Goal: Task Accomplishment & Management: Manage account settings

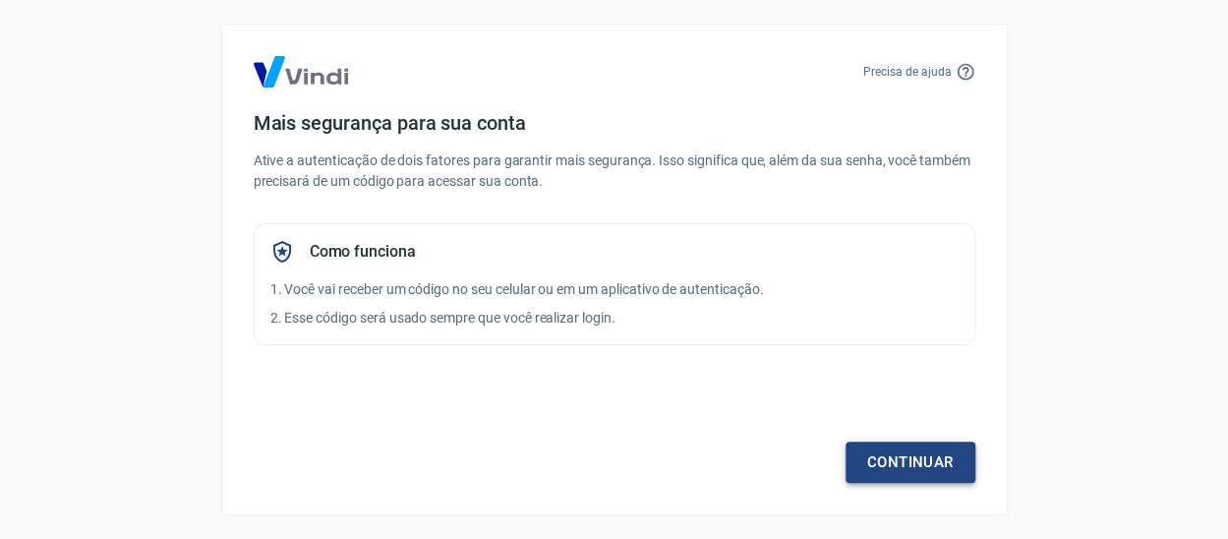
click at [933, 448] on link "Continuar" at bounding box center [910, 461] width 130 height 41
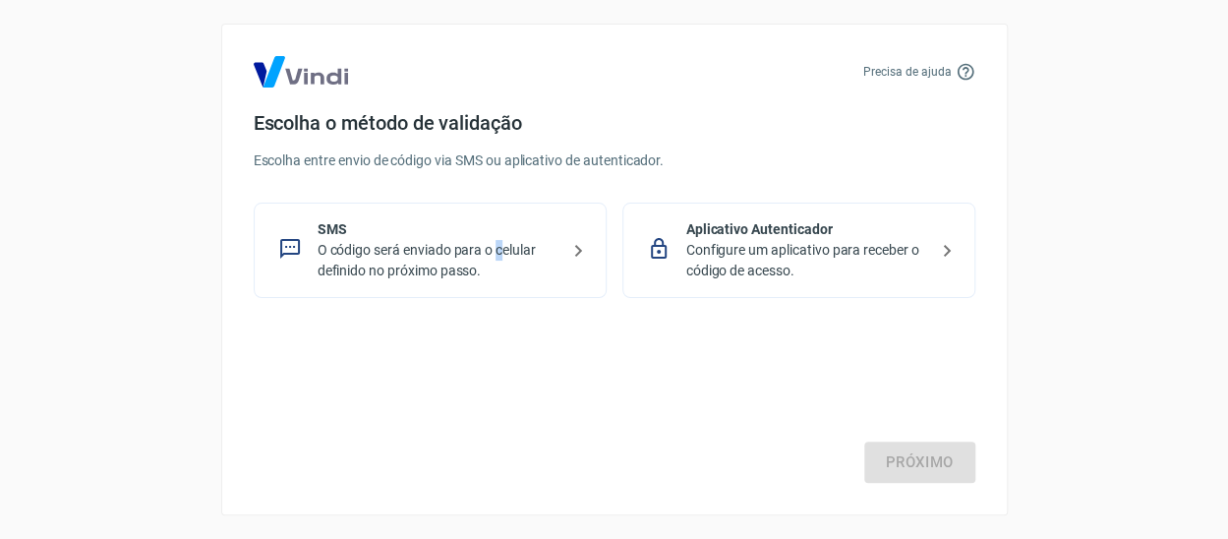
click at [501, 252] on p "O código será enviado para o celular definido no próximo passo." at bounding box center [438, 260] width 241 height 41
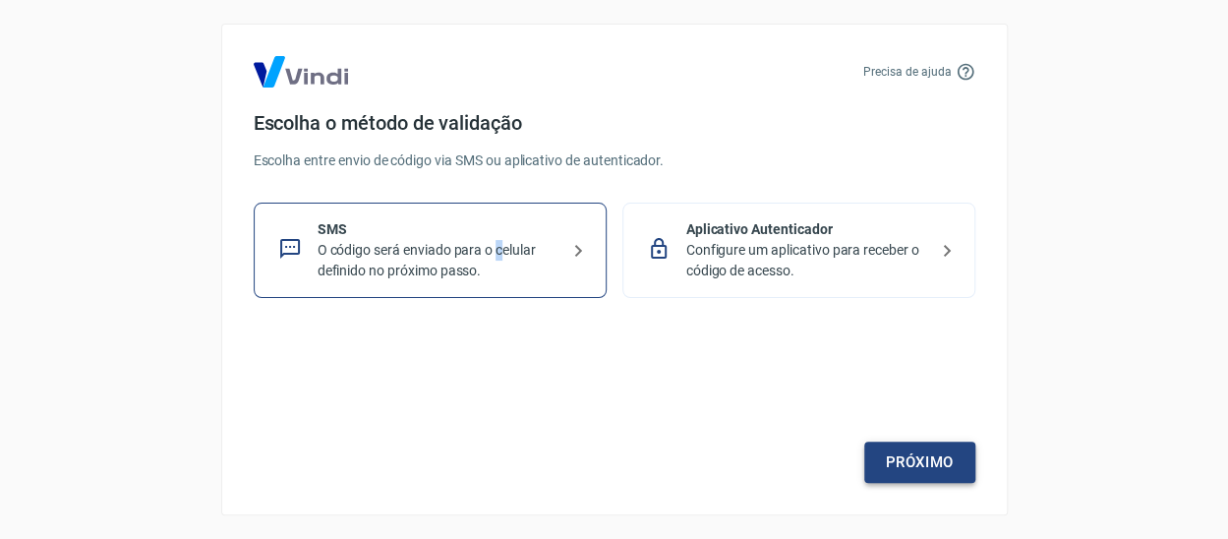
click at [950, 462] on link "Próximo" at bounding box center [919, 461] width 111 height 41
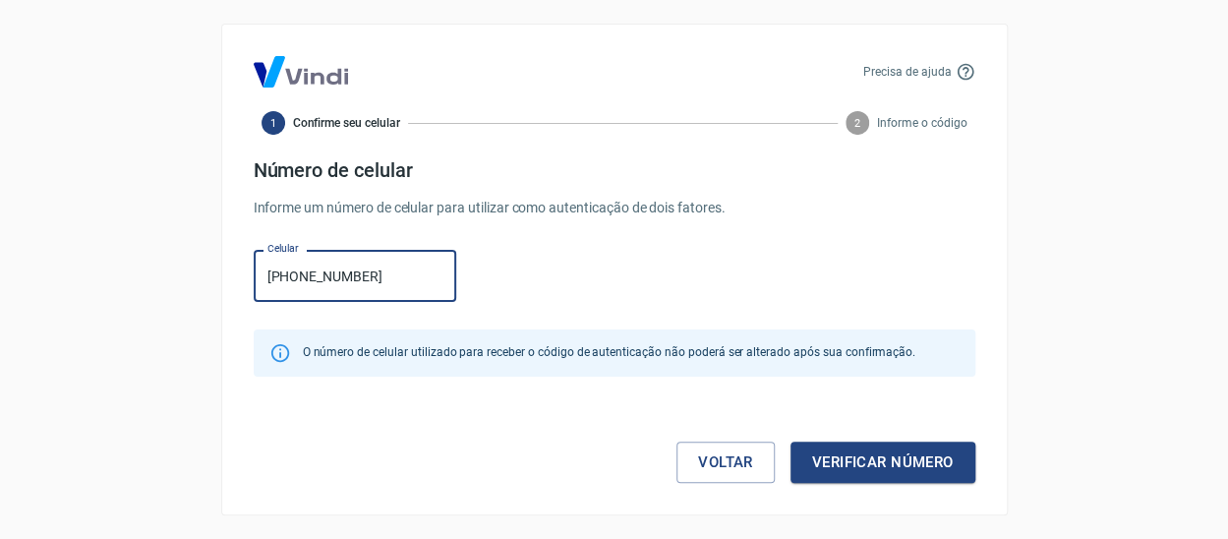
type input "[PHONE_NUMBER]"
click at [873, 444] on button "Verificar número" at bounding box center [882, 461] width 185 height 41
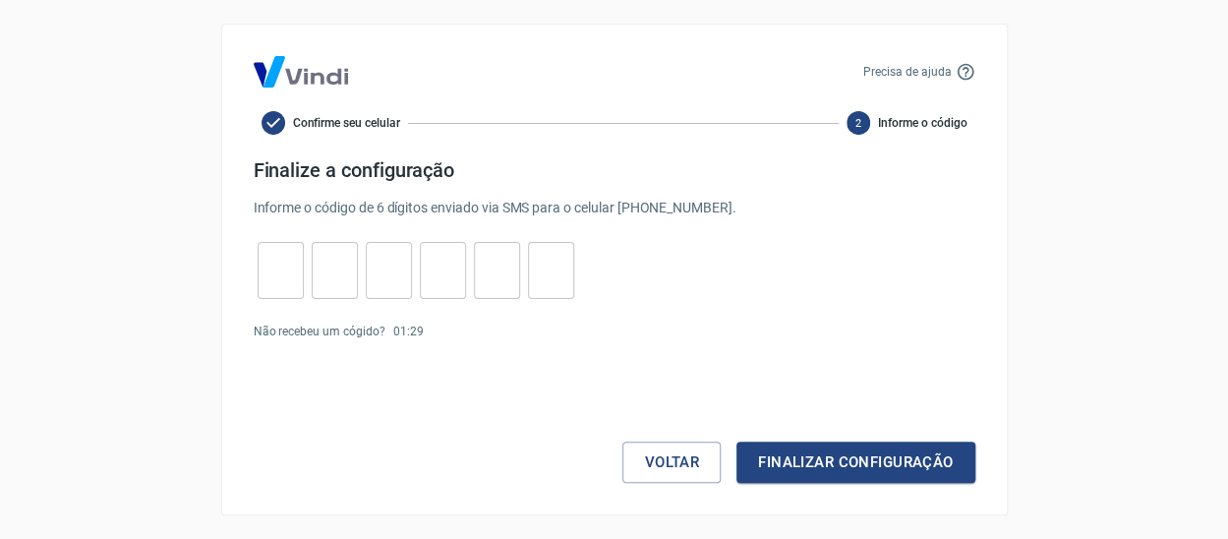
drag, startPoint x: 283, startPoint y: 283, endPoint x: 290, endPoint y: 274, distance: 11.2
click at [287, 277] on input "tel" at bounding box center [281, 271] width 46 height 42
type input "3"
type input "8"
type input "7"
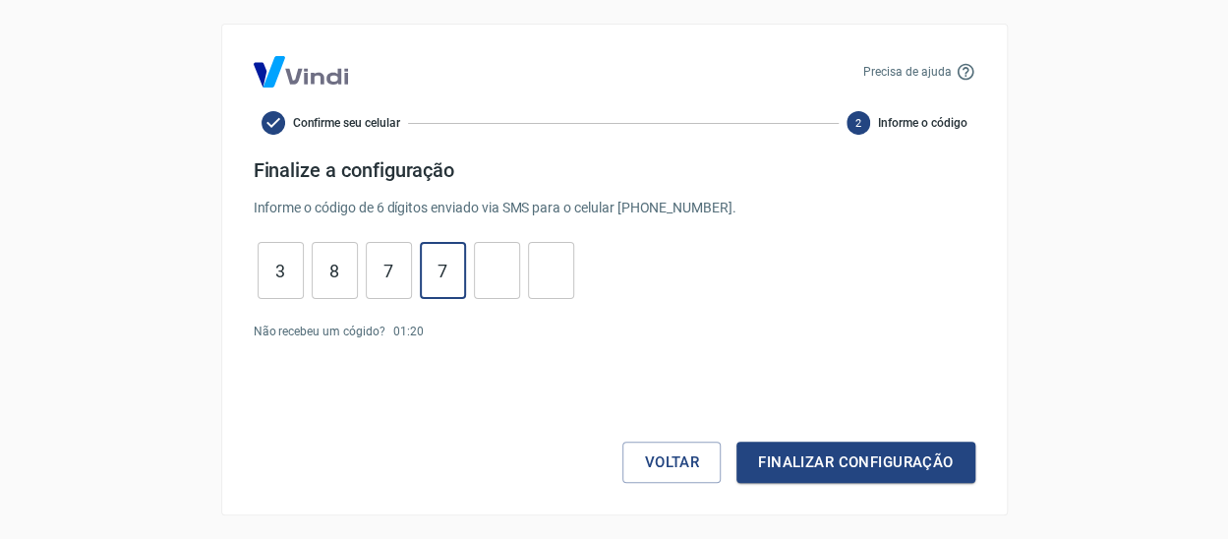
type input "7"
type input "8"
type input "7"
click at [923, 455] on button "Finalizar configuração" at bounding box center [855, 461] width 238 height 41
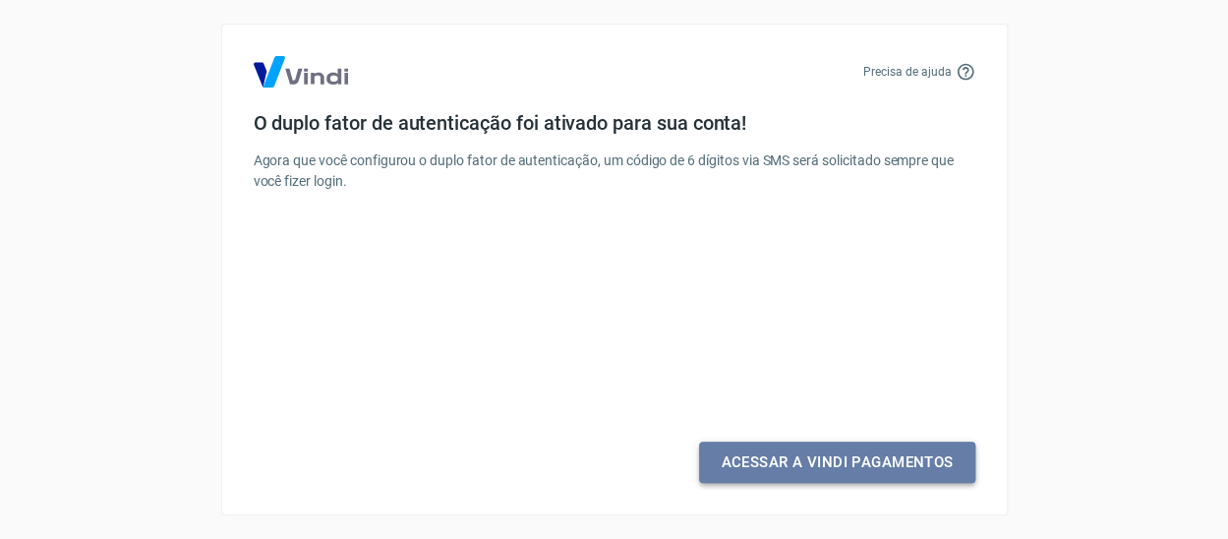
click at [919, 470] on link "Acessar a Vindi Pagamentos" at bounding box center [836, 461] width 275 height 41
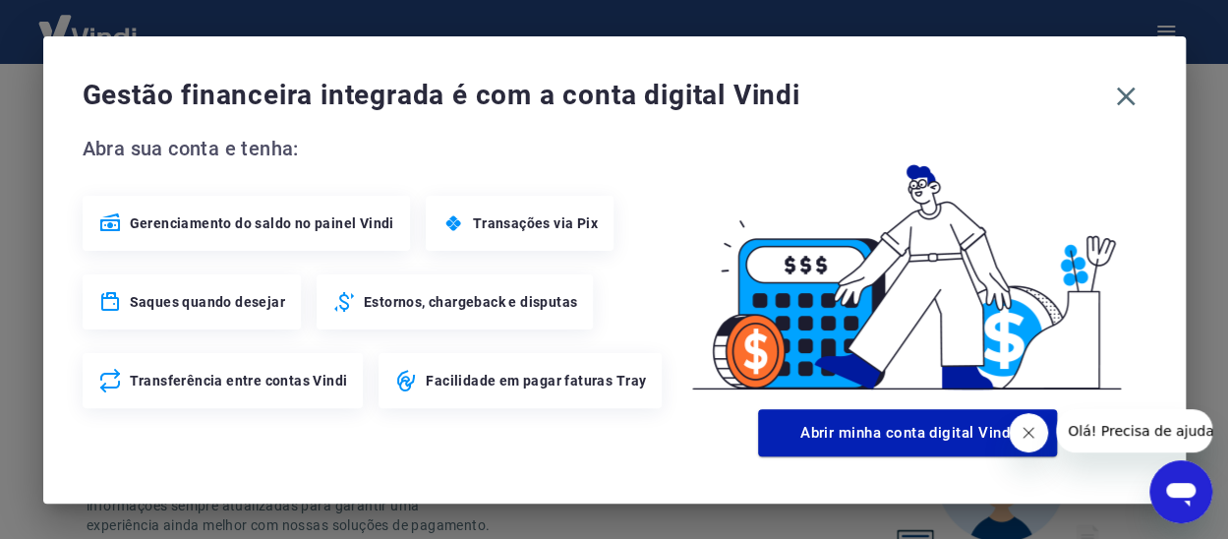
click at [1023, 429] on icon "Fechar mensagem da empresa" at bounding box center [1028, 433] width 16 height 16
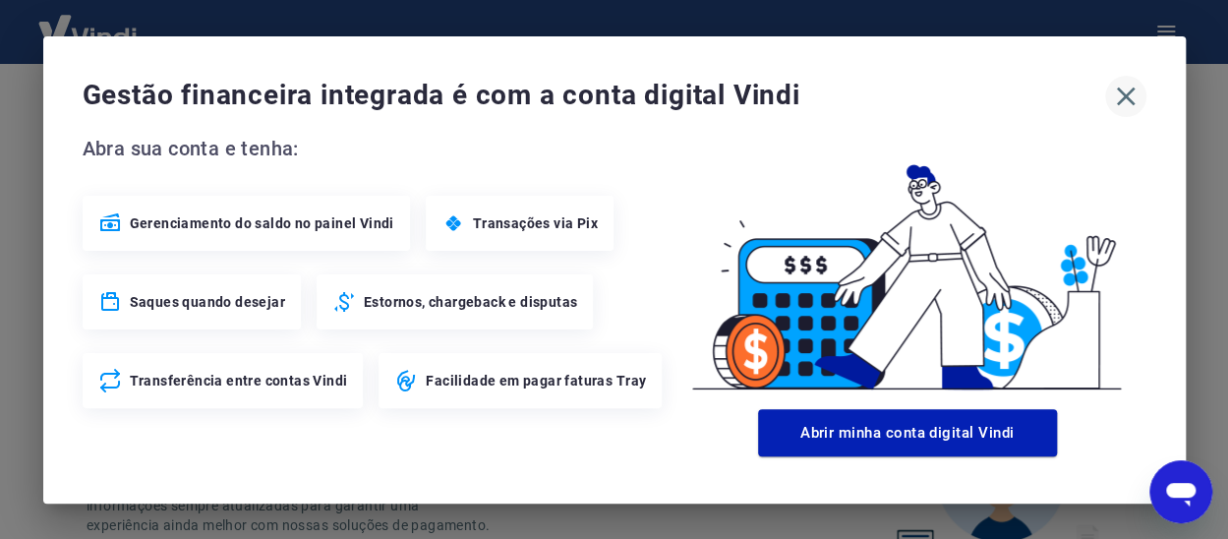
click at [1125, 95] on icon "button" at bounding box center [1125, 96] width 19 height 19
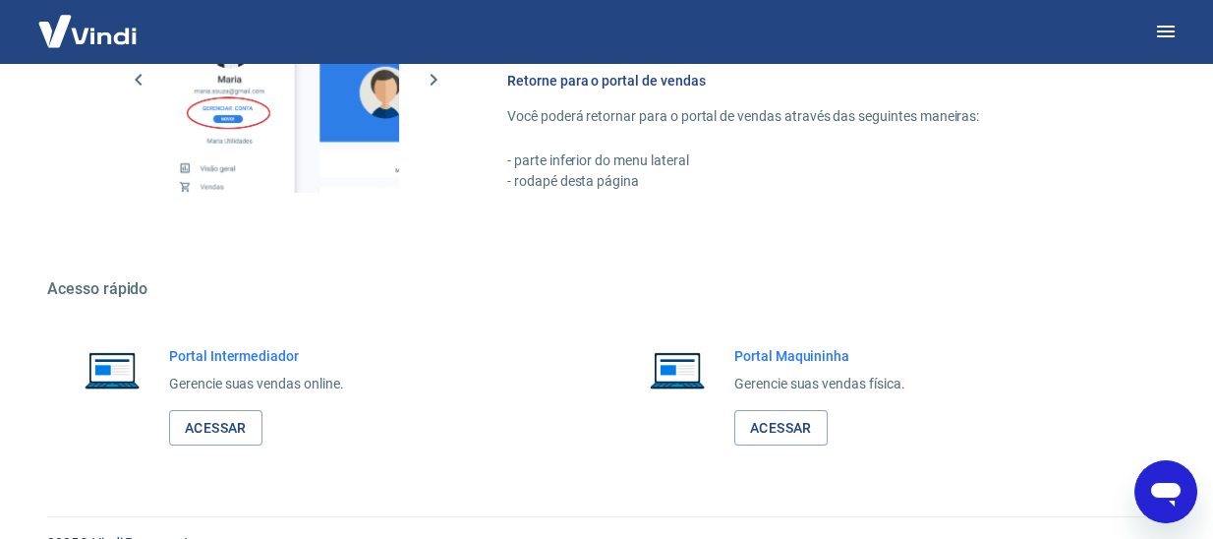
scroll to position [1217, 0]
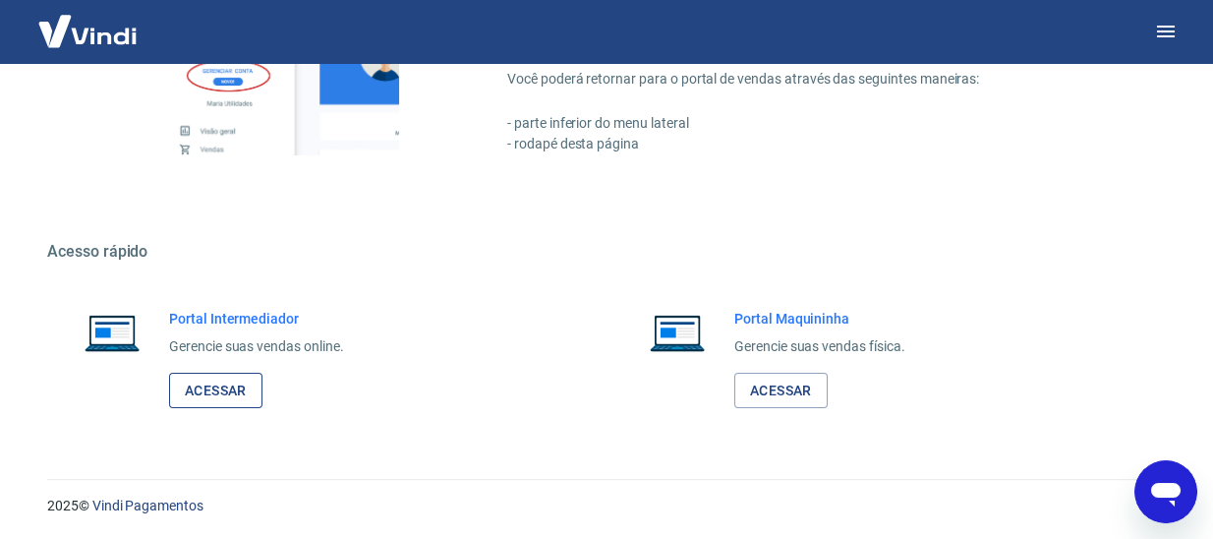
click at [241, 379] on link "Acessar" at bounding box center [215, 391] width 93 height 36
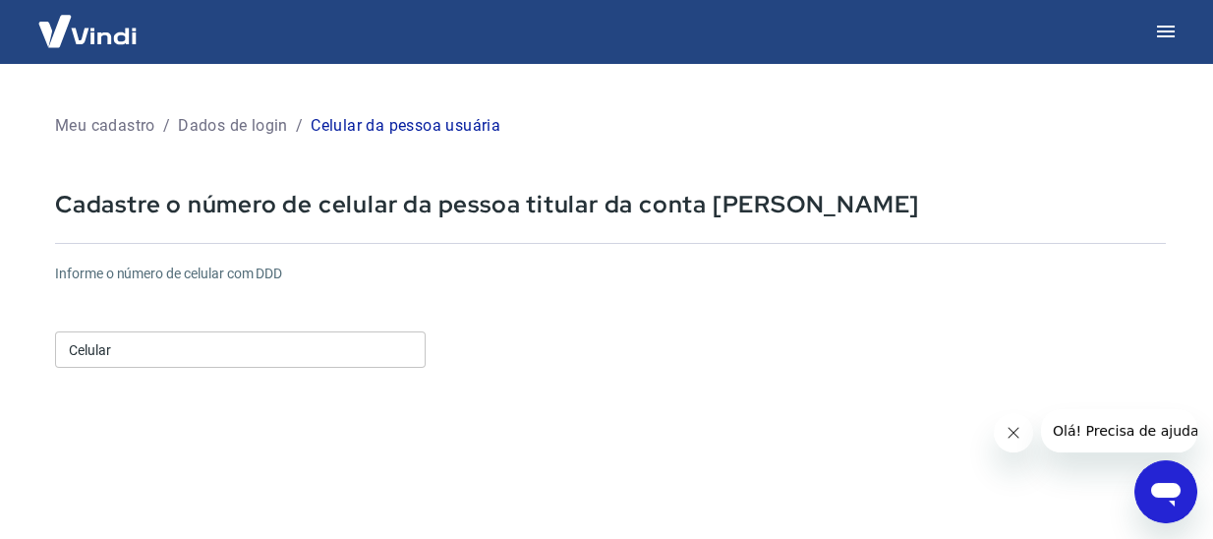
click at [328, 341] on input "Celular" at bounding box center [240, 349] width 371 height 36
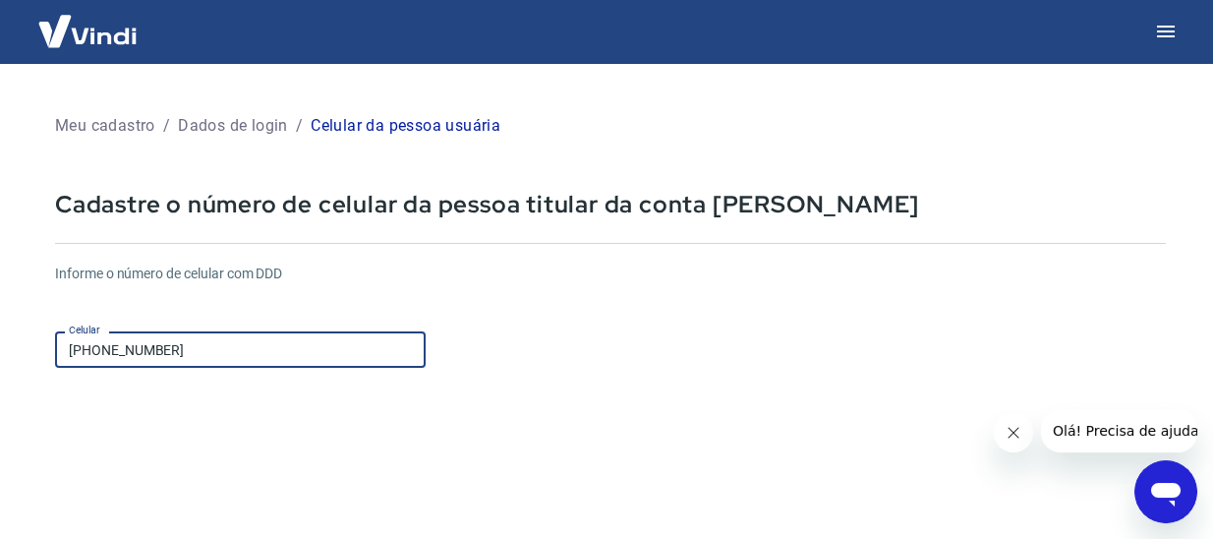
scroll to position [295, 0]
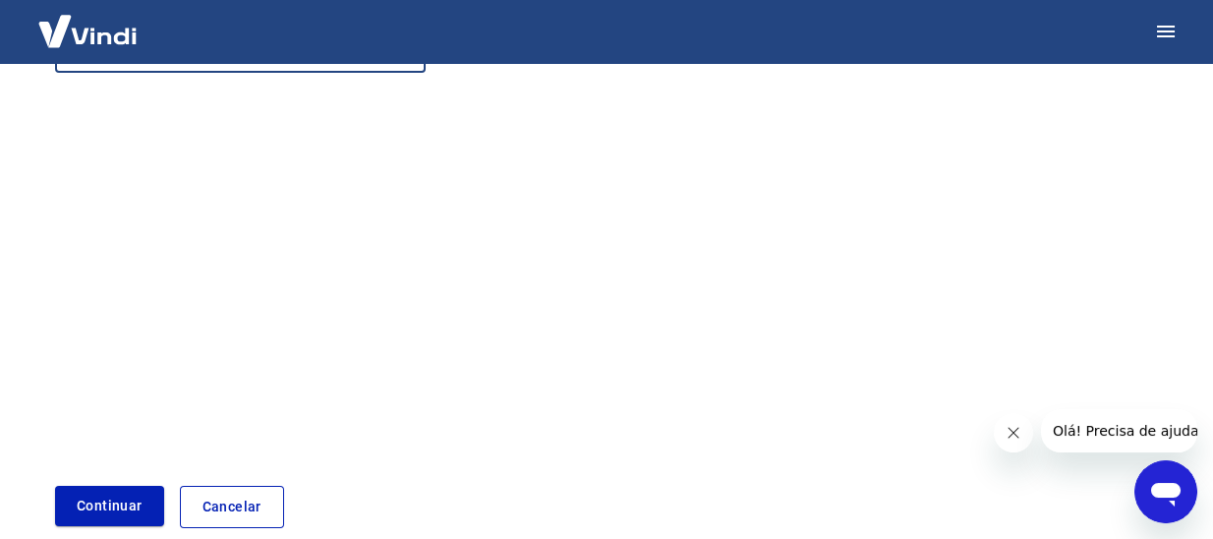
click at [107, 501] on button "Continuar" at bounding box center [109, 506] width 109 height 40
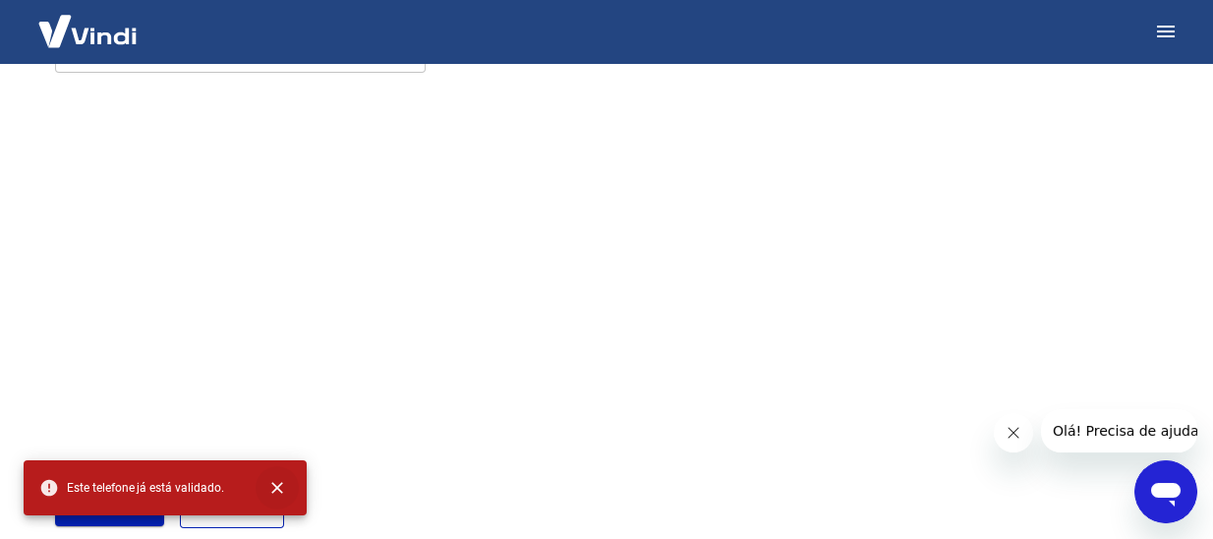
click at [277, 482] on icon "close" at bounding box center [277, 488] width 20 height 20
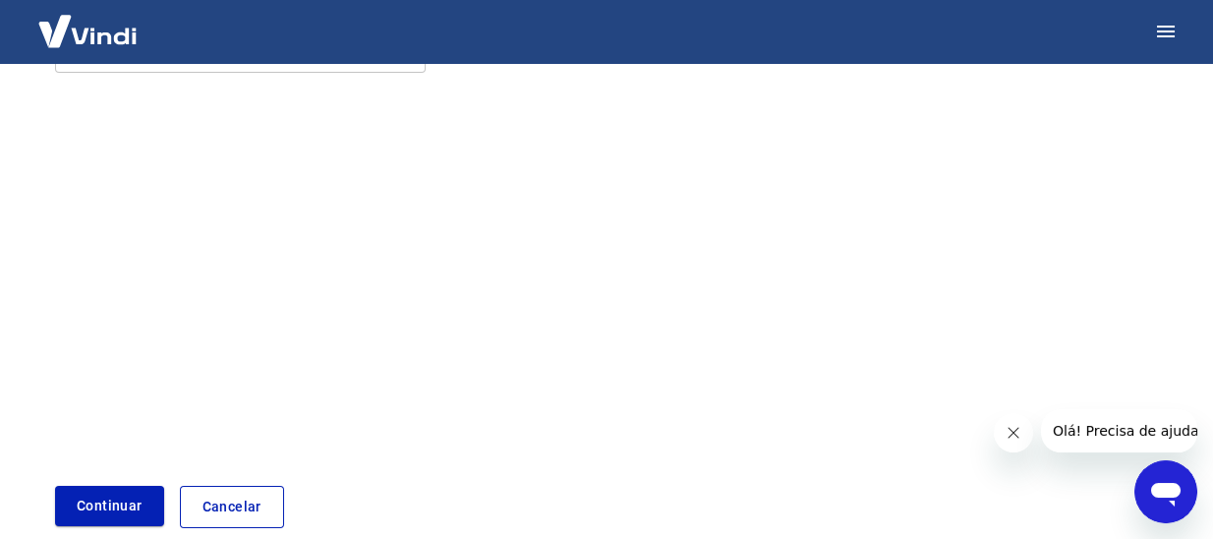
scroll to position [0, 0]
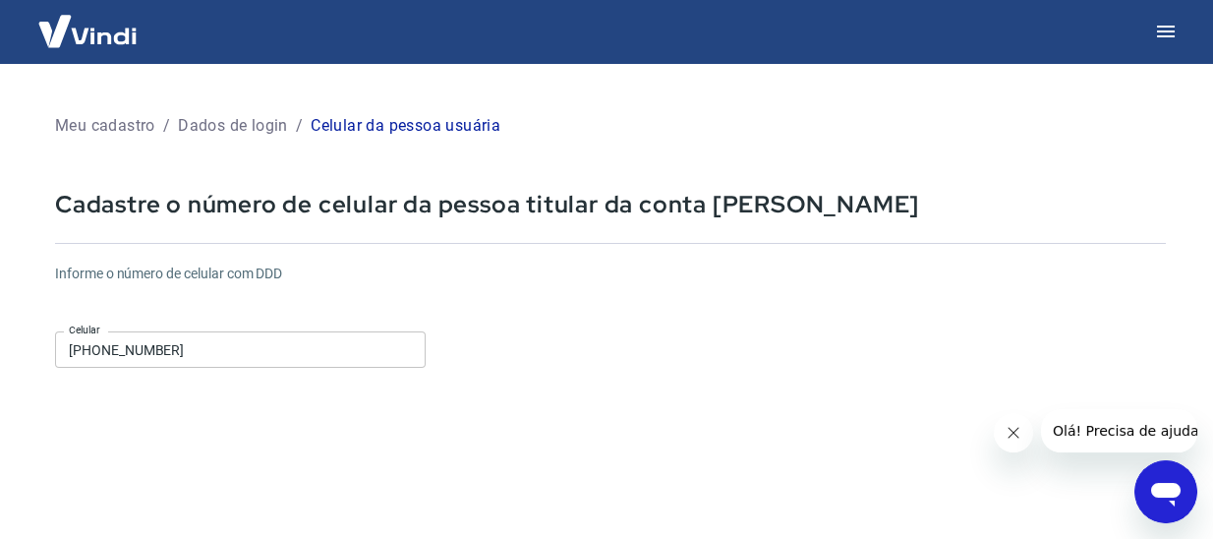
click at [185, 339] on input "(48) 99167-8677" at bounding box center [240, 349] width 371 height 36
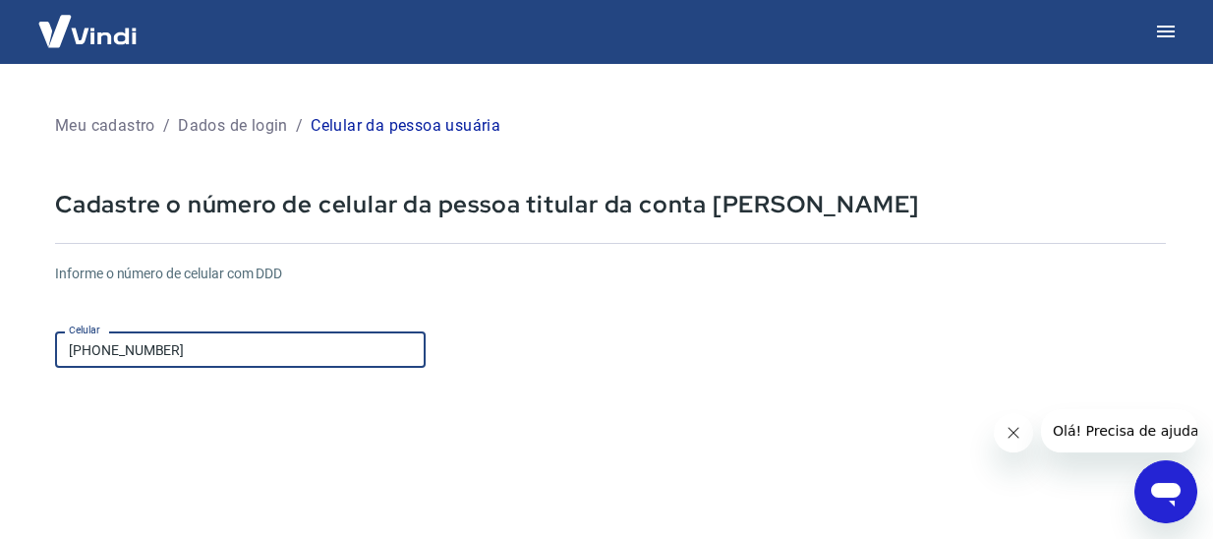
scroll to position [295, 0]
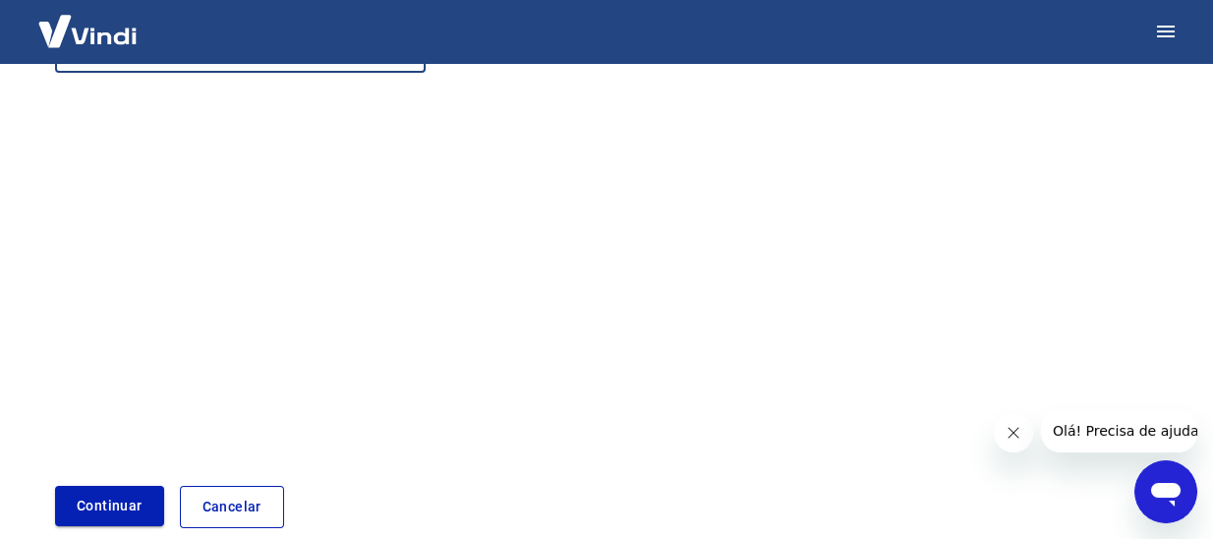
type input "(48) 99180-8677"
click at [79, 502] on button "Continuar" at bounding box center [109, 506] width 109 height 40
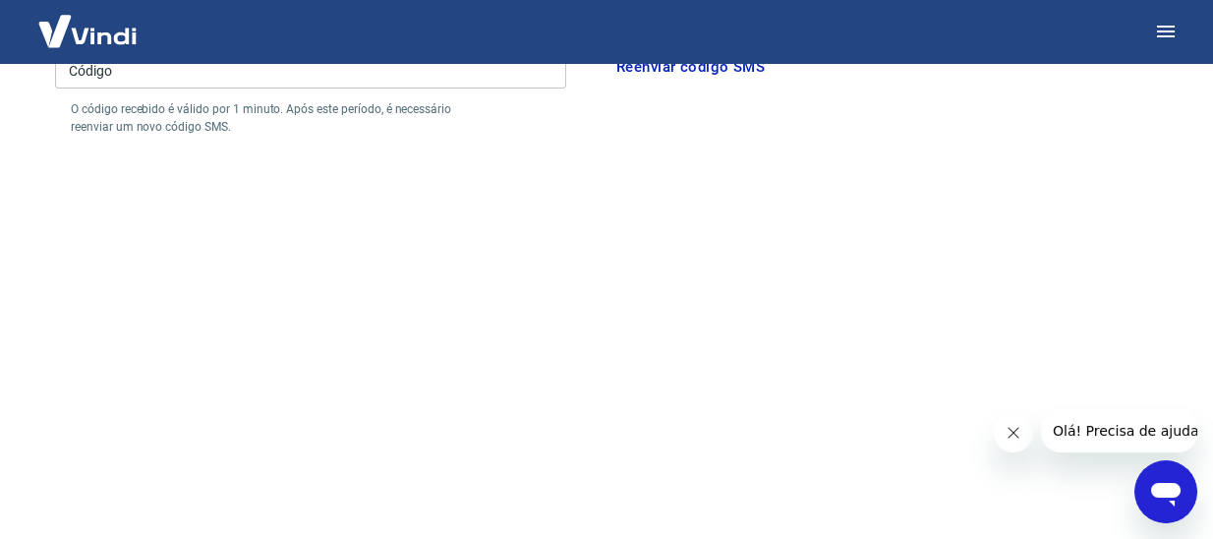
scroll to position [98, 0]
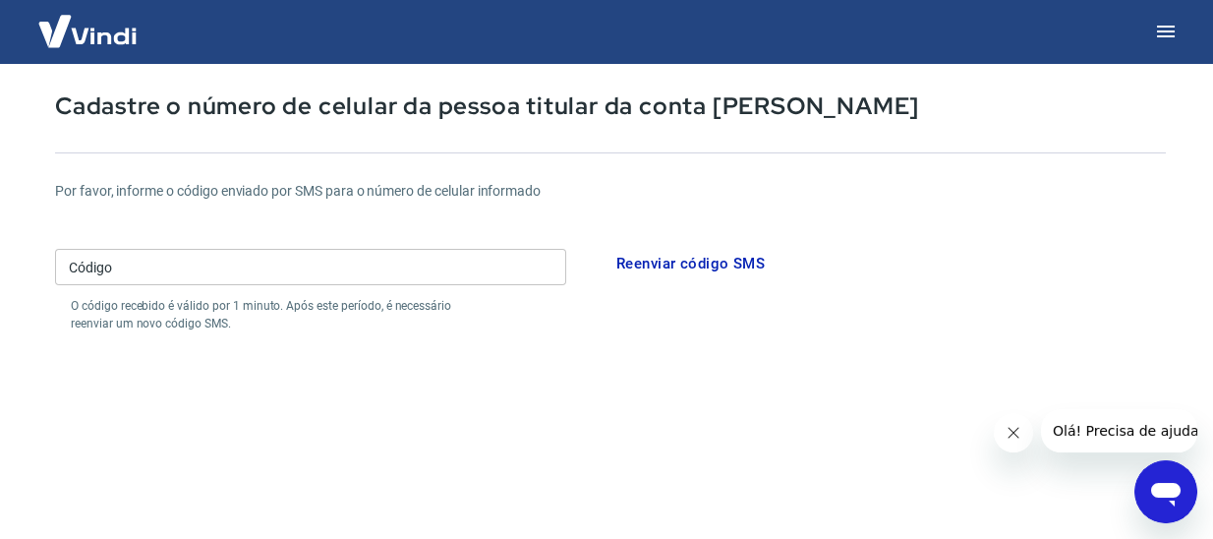
click at [269, 286] on div "Código Código O código recebido é válido por 1 minuto. Após este período, é nec…" at bounding box center [310, 286] width 511 height 91
click at [271, 263] on input "Código" at bounding box center [310, 267] width 511 height 36
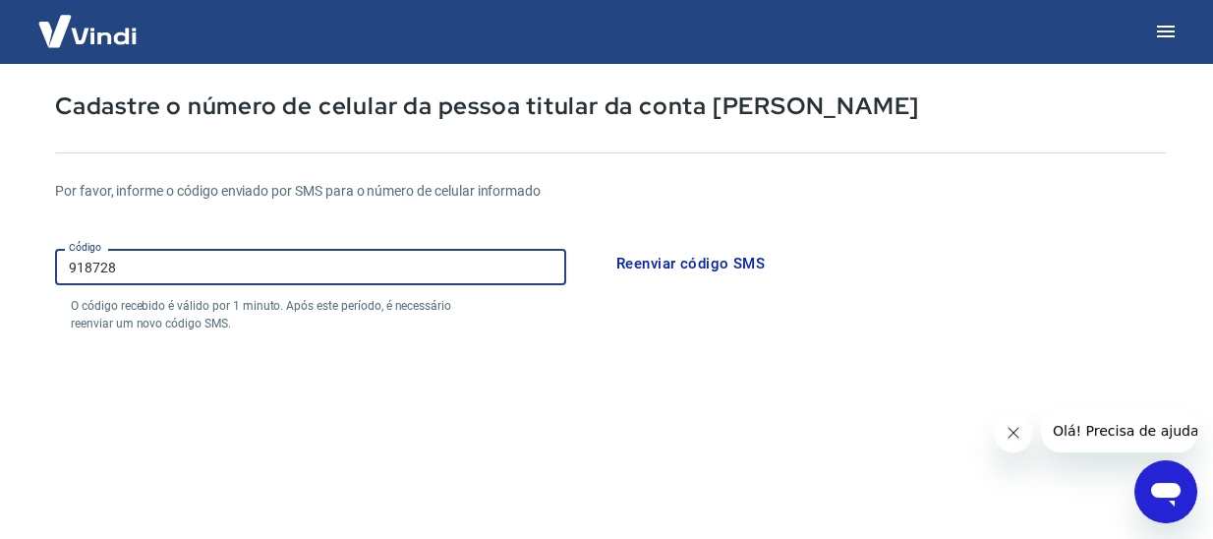
scroll to position [393, 0]
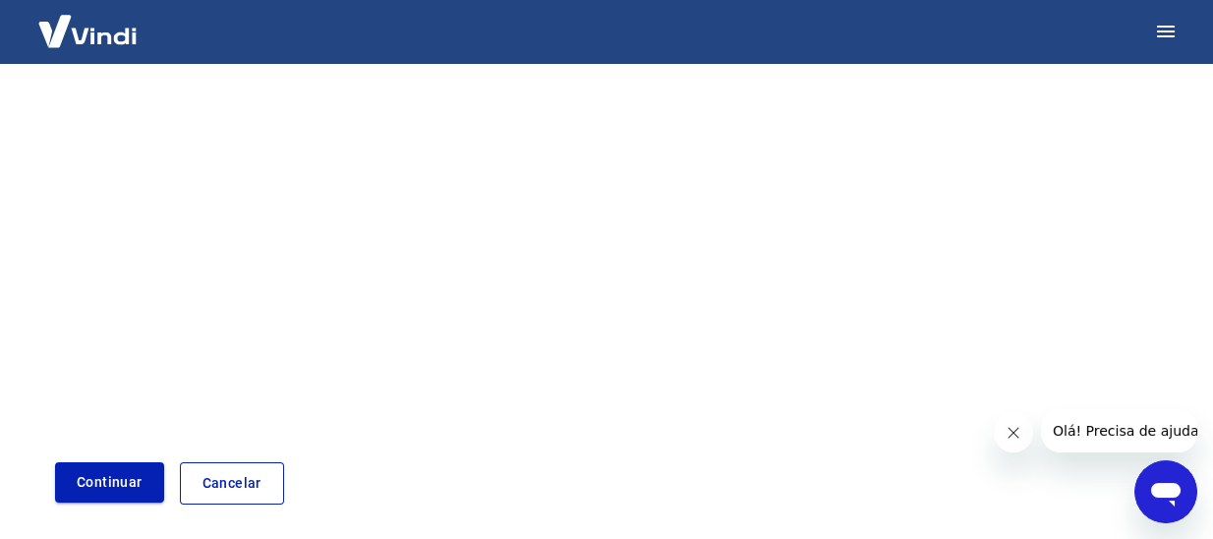
type input "918728"
click at [114, 476] on button "Continuar" at bounding box center [109, 482] width 109 height 40
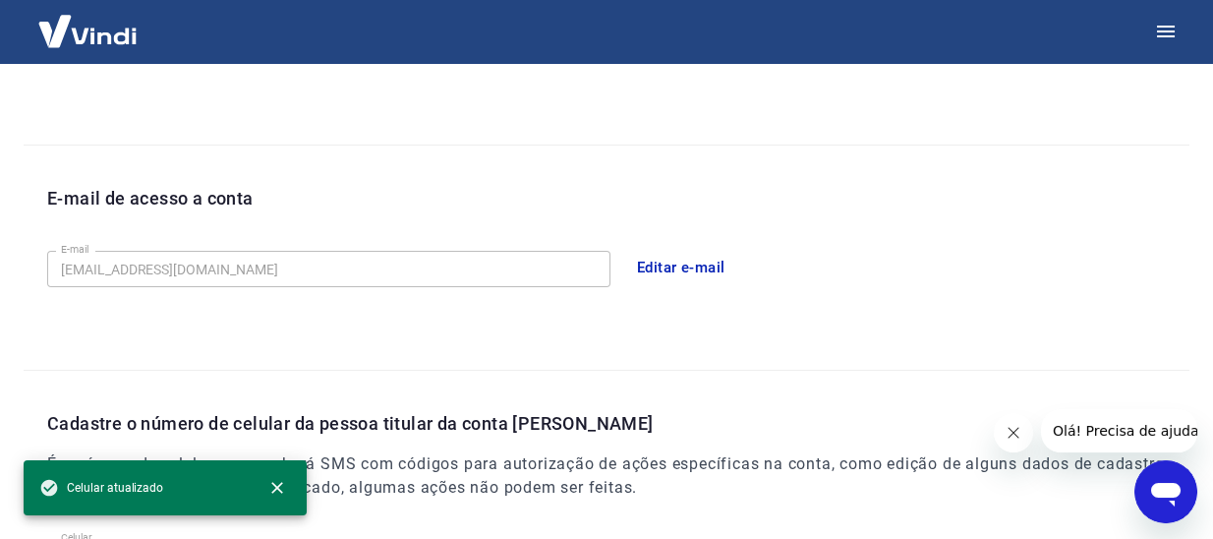
scroll to position [720, 0]
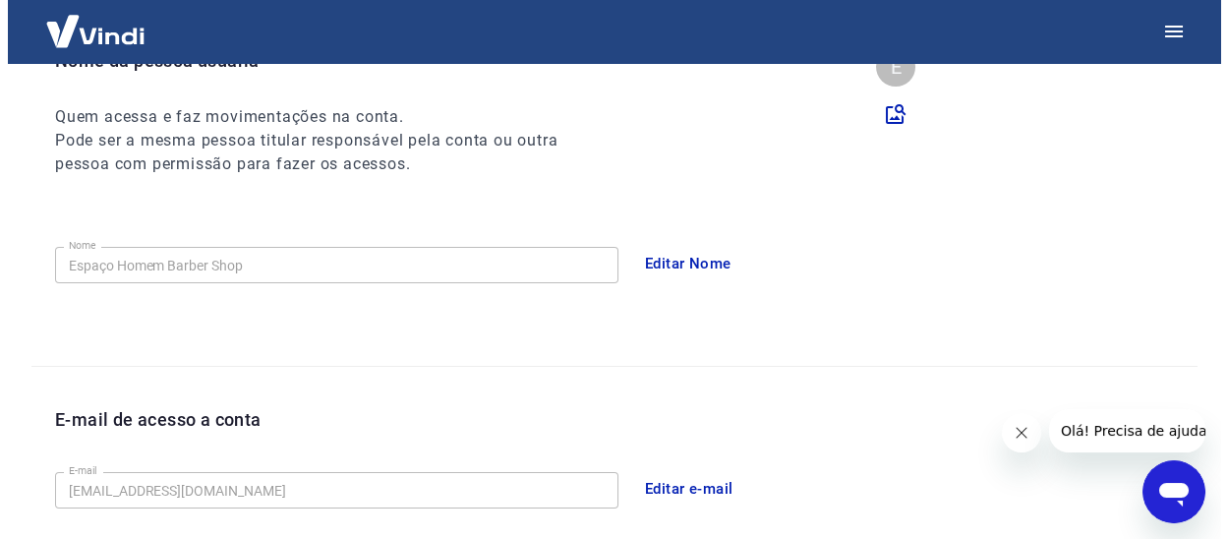
scroll to position [0, 0]
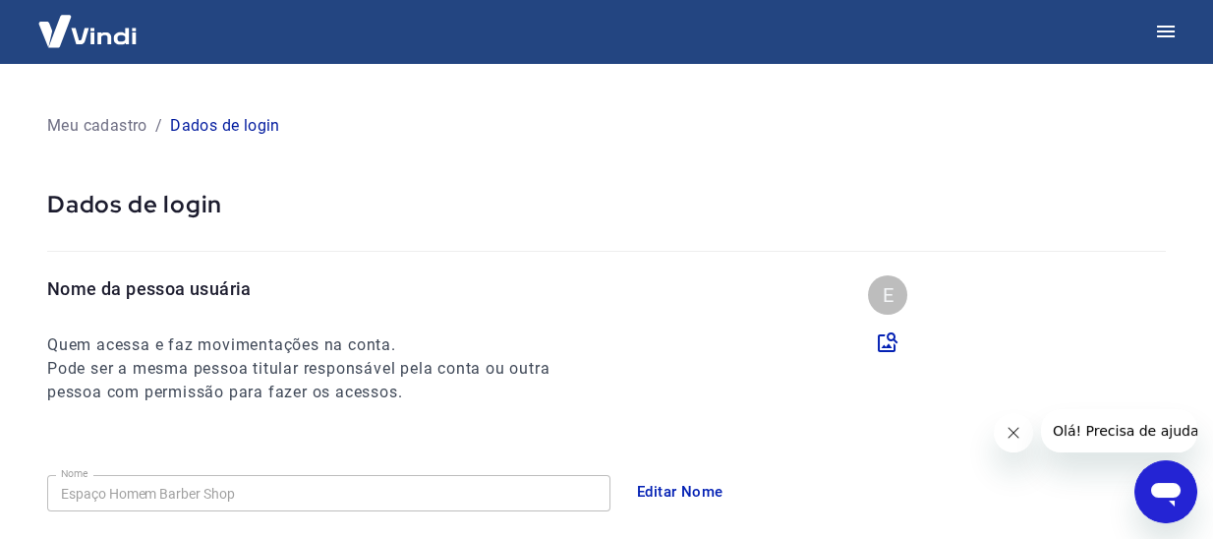
click at [63, 38] on img at bounding box center [88, 31] width 128 height 60
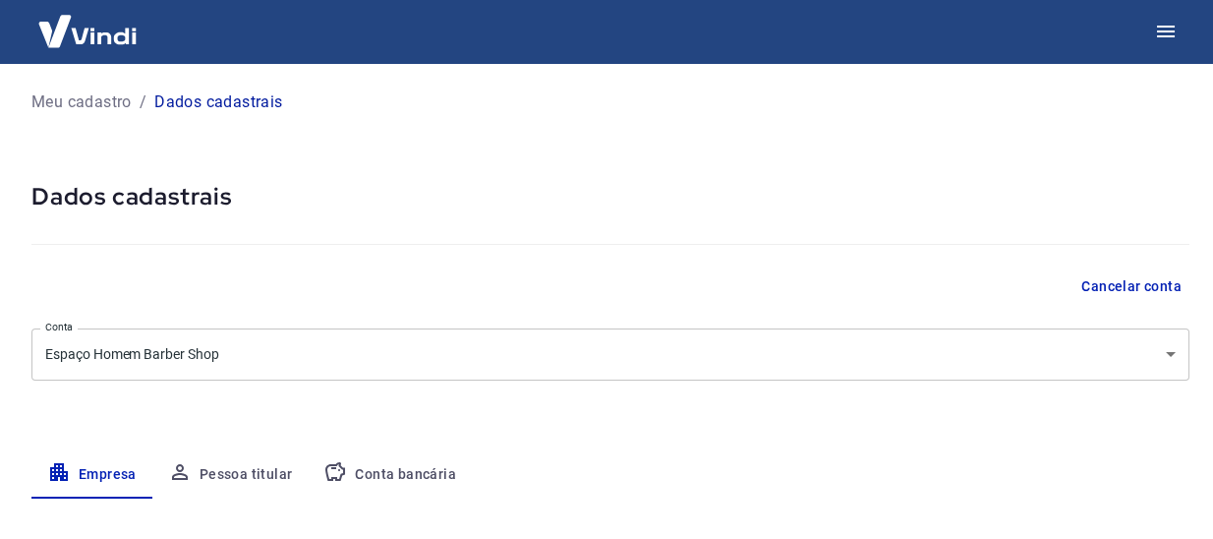
select select "SC"
select select "business"
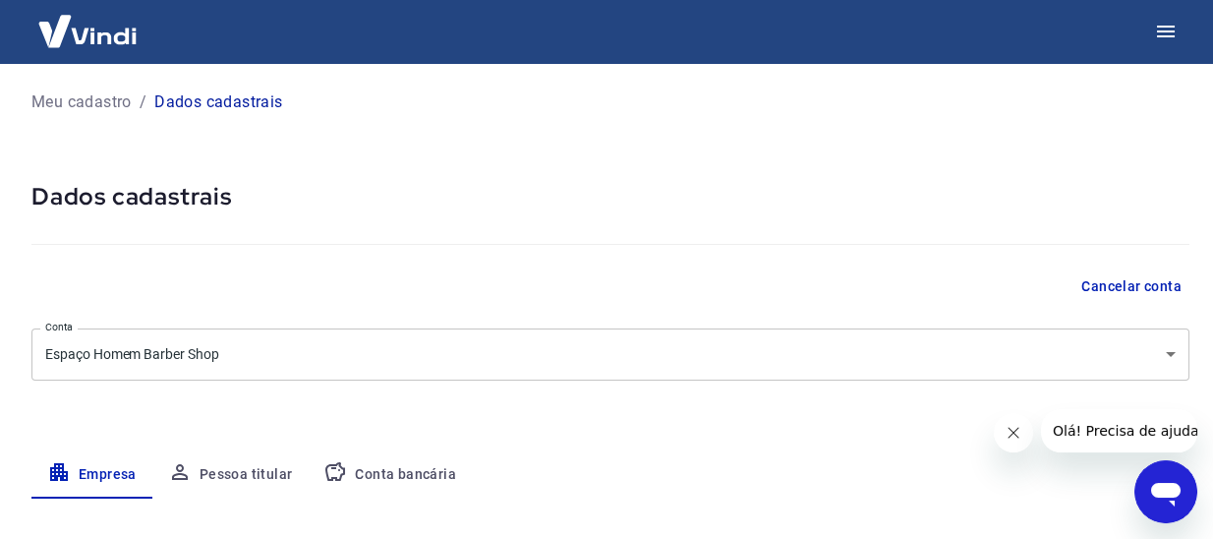
scroll to position [98, 0]
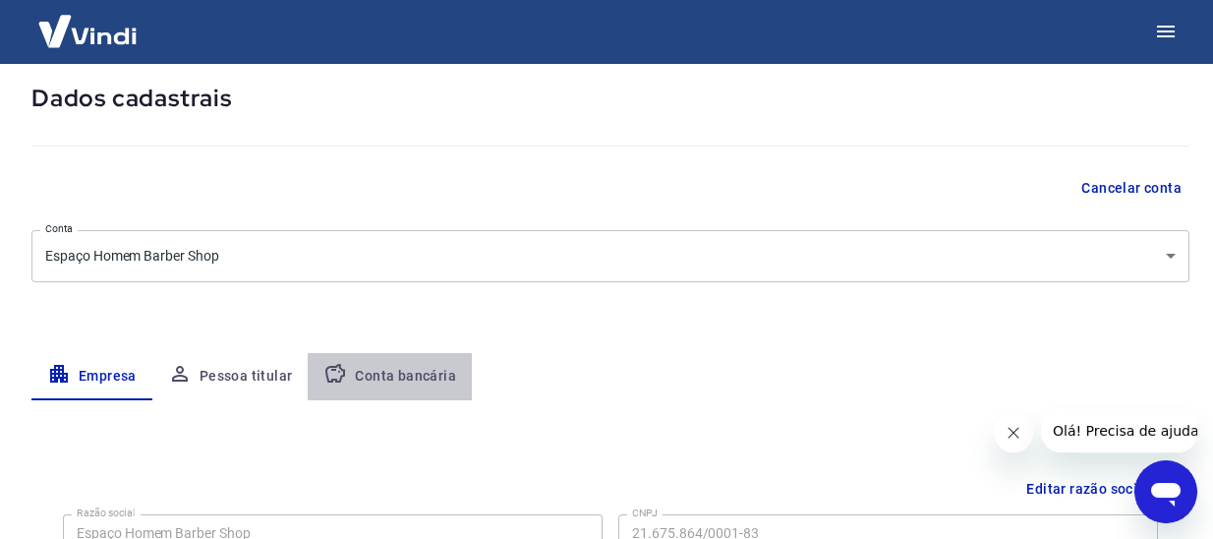
click at [403, 367] on button "Conta bancária" at bounding box center [390, 376] width 164 height 47
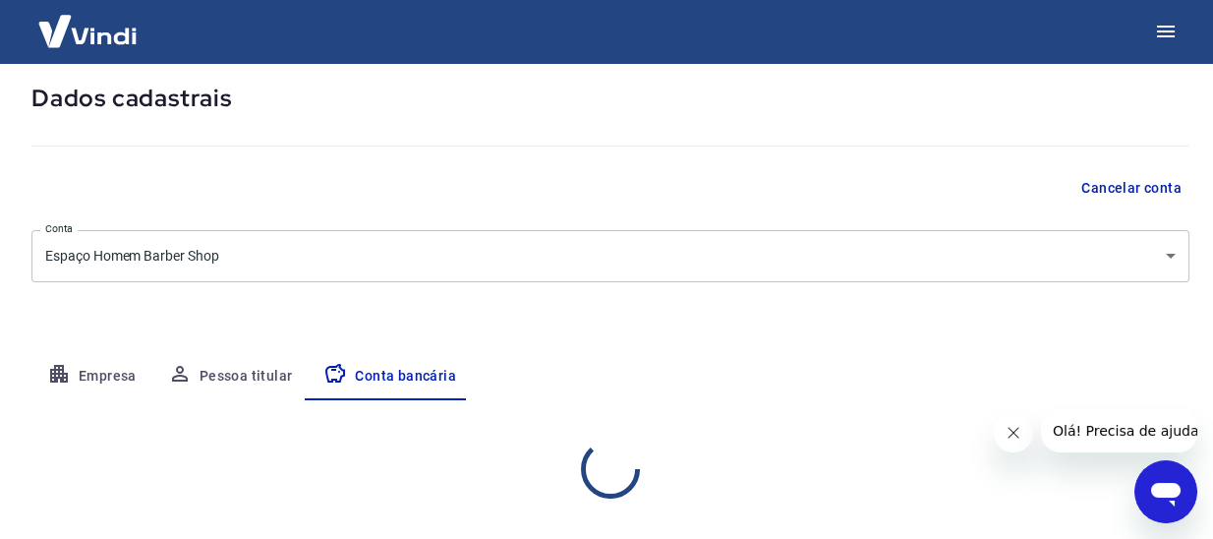
select select "1"
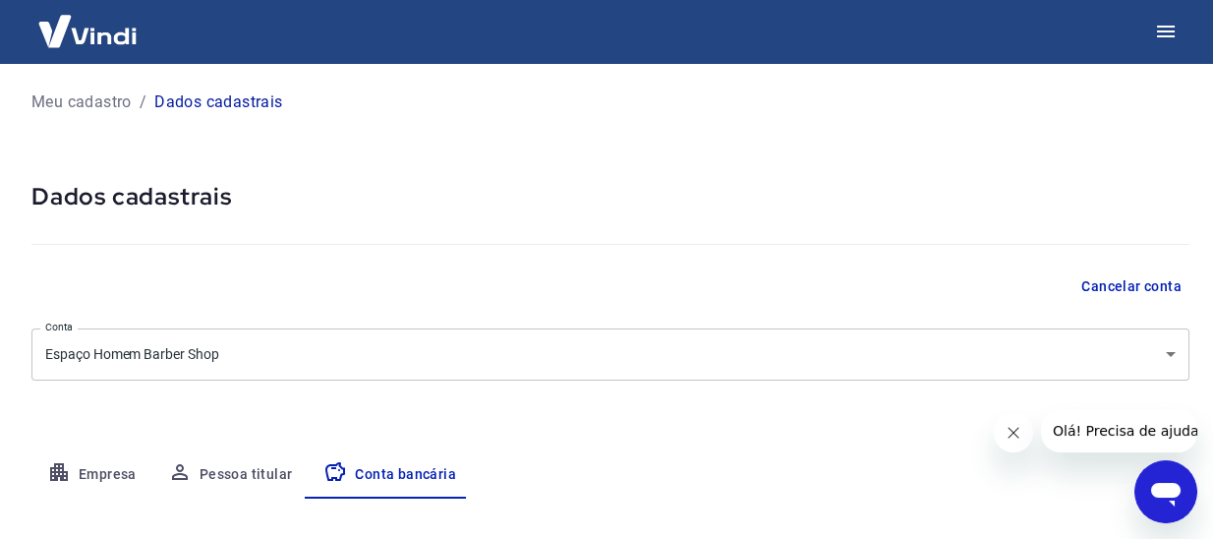
scroll to position [197, 0]
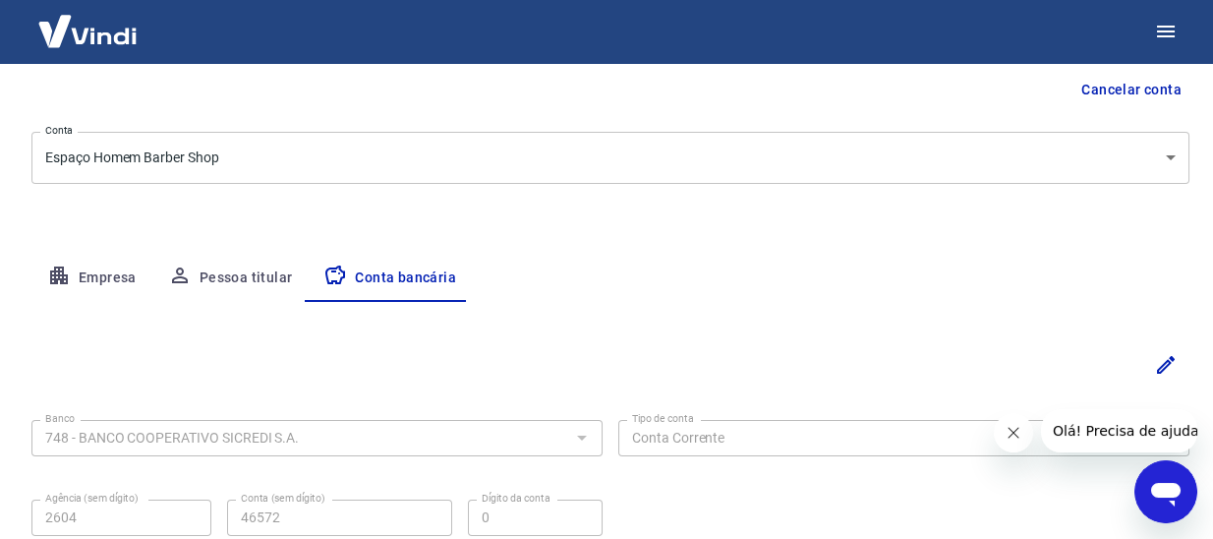
click at [74, 283] on button "Empresa" at bounding box center [91, 278] width 121 height 47
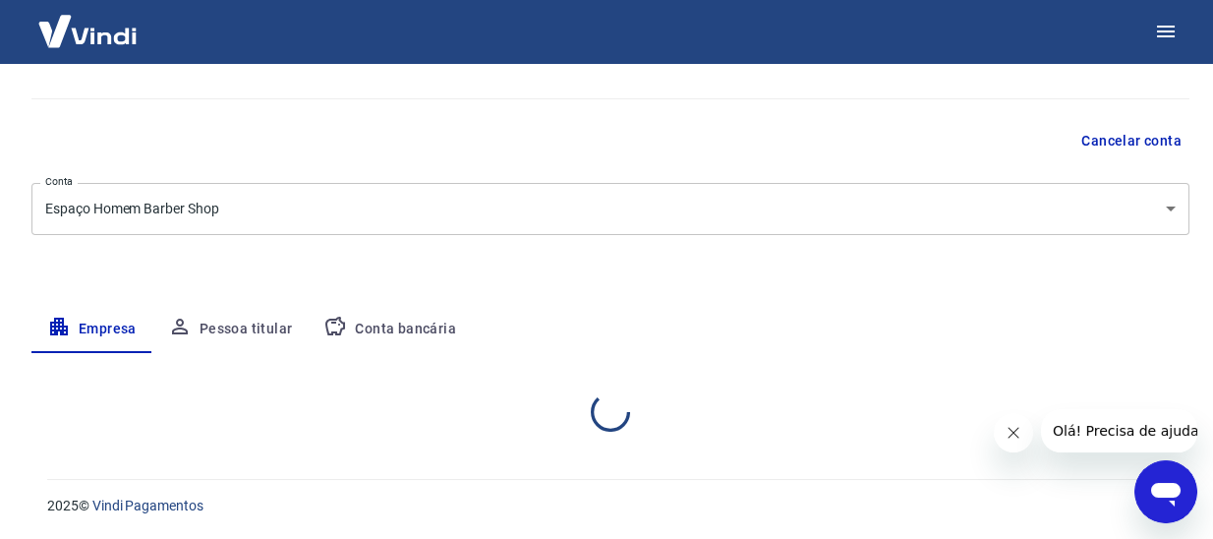
select select "SC"
select select "business"
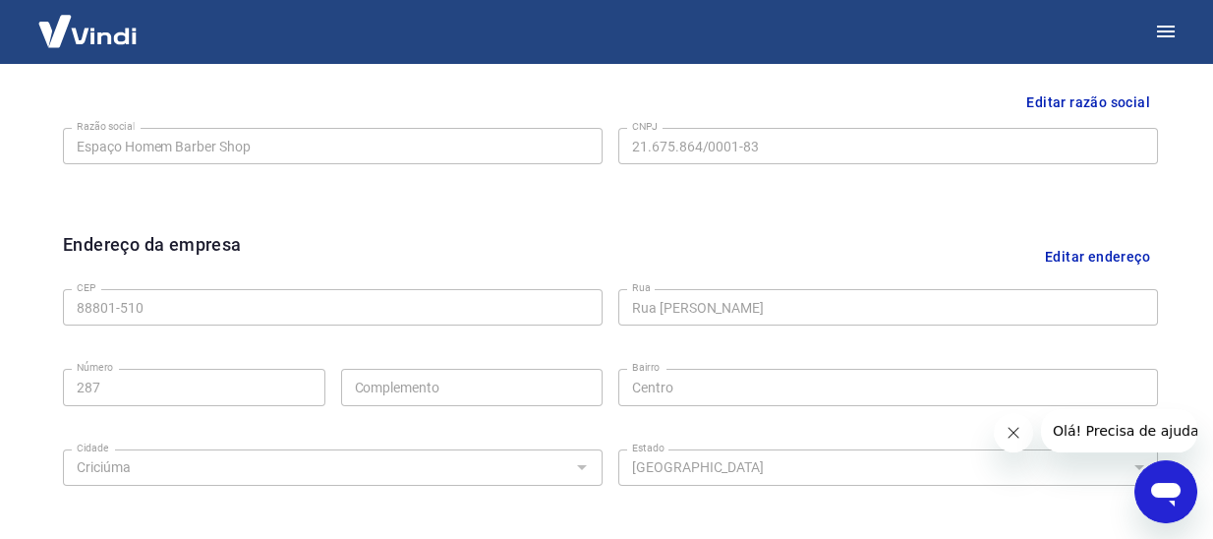
scroll to position [91, 0]
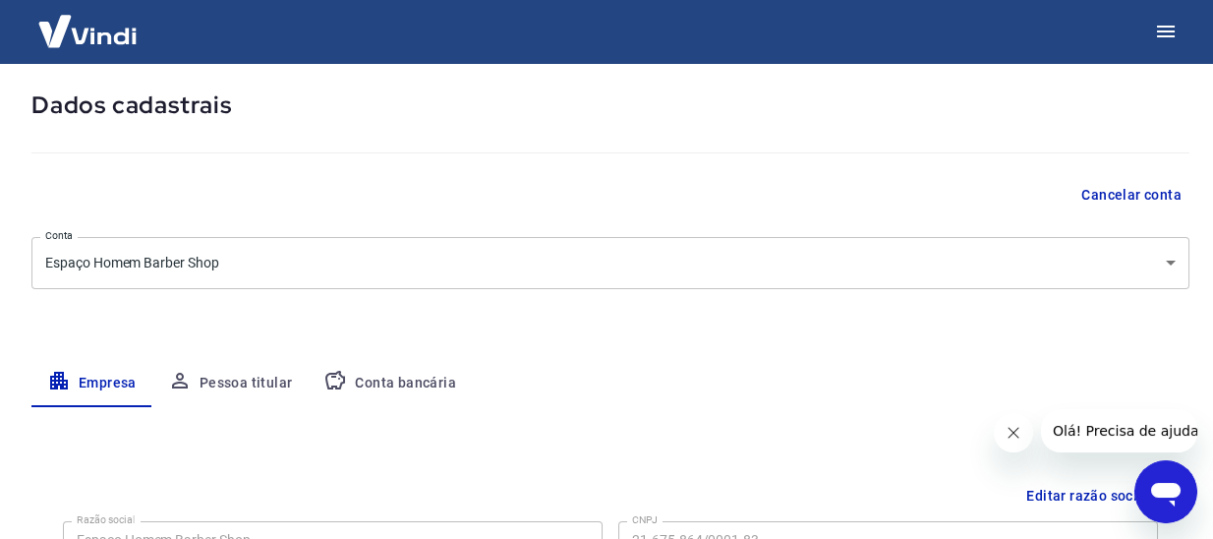
click at [95, 33] on img at bounding box center [88, 31] width 128 height 60
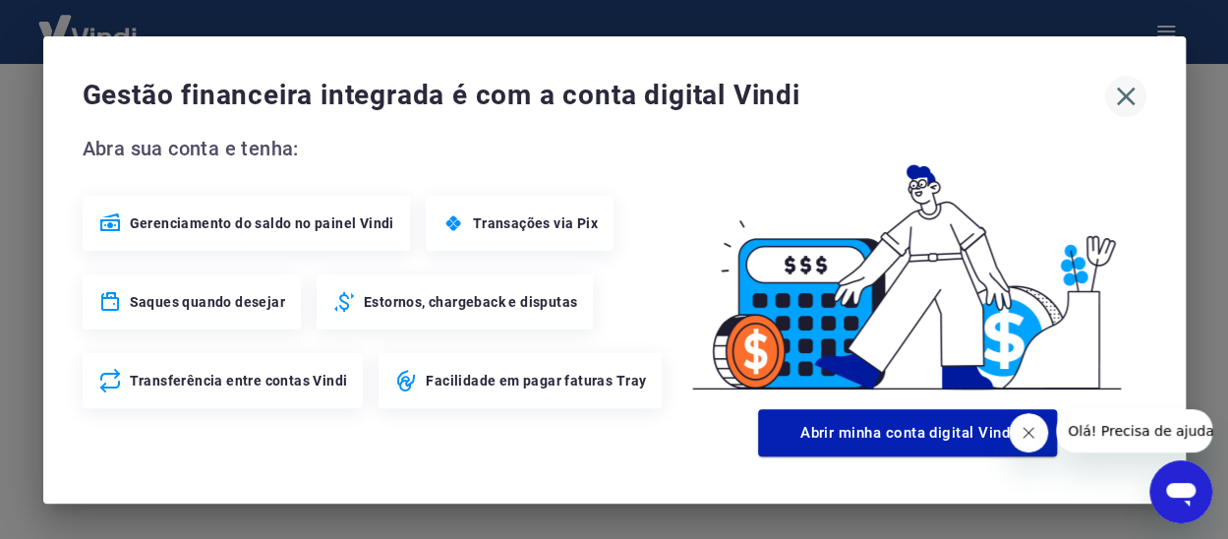
click at [1111, 95] on icon "button" at bounding box center [1125, 96] width 31 height 31
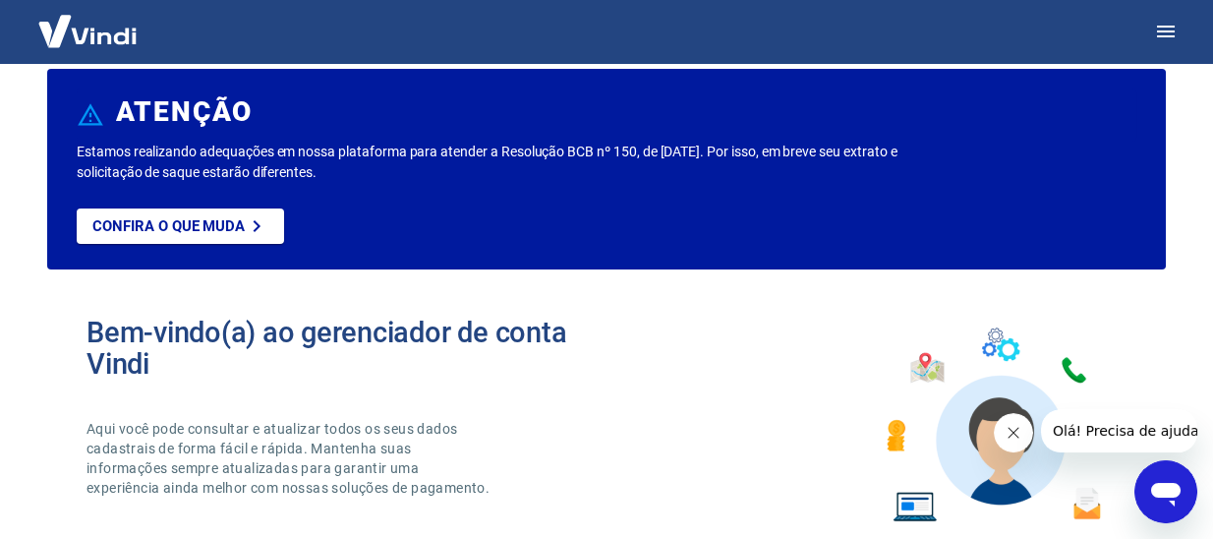
scroll to position [136, 0]
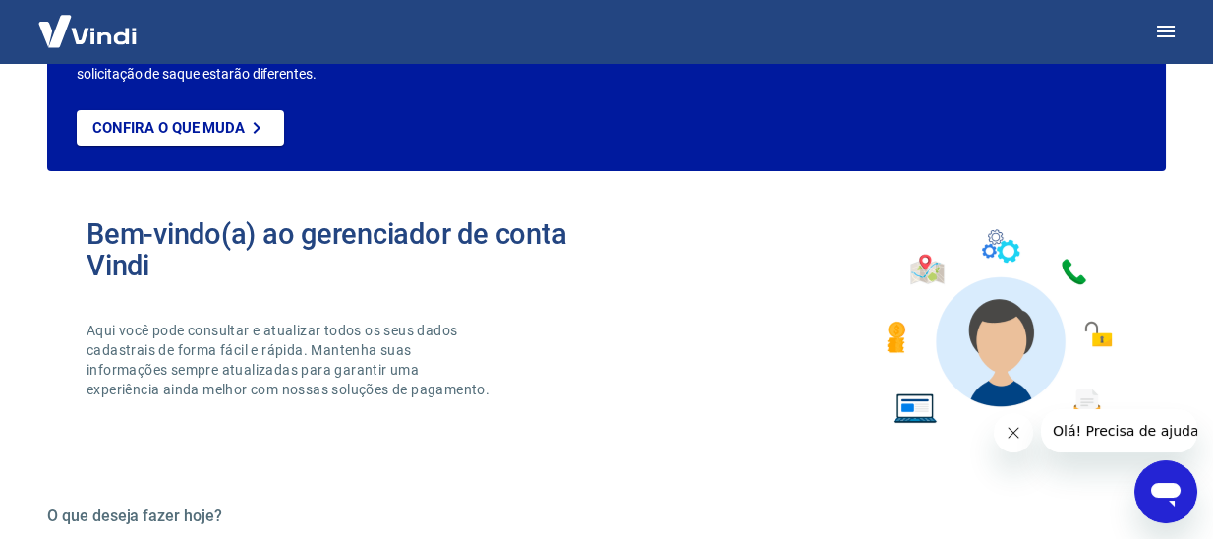
click at [1072, 350] on img at bounding box center [998, 326] width 258 height 217
click at [979, 339] on img at bounding box center [998, 326] width 258 height 217
click at [1005, 432] on icon "Fechar mensagem da empresa" at bounding box center [1013, 433] width 16 height 16
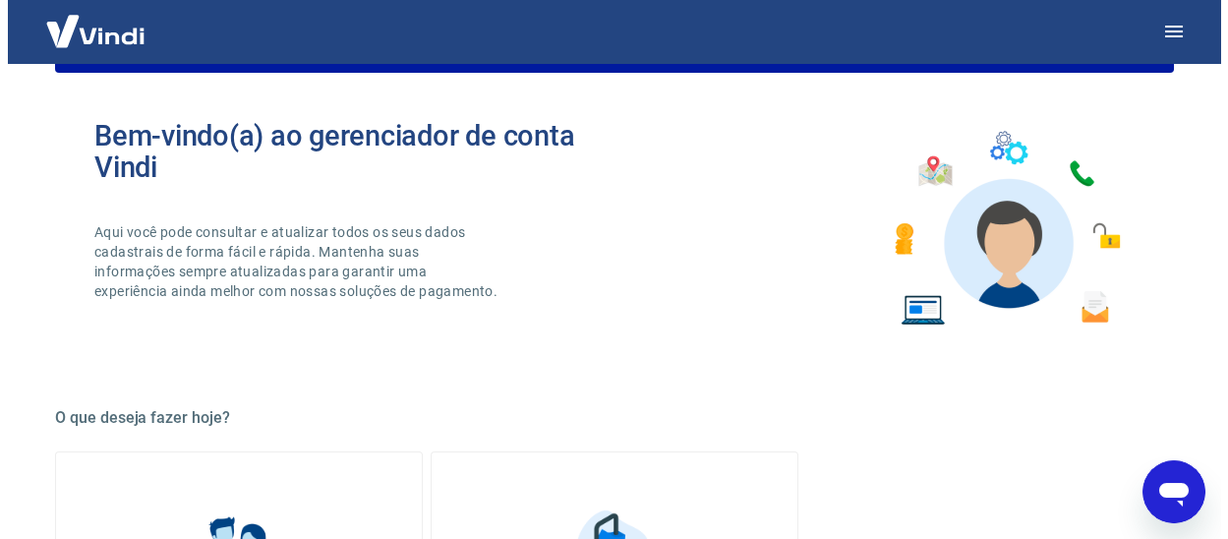
scroll to position [0, 0]
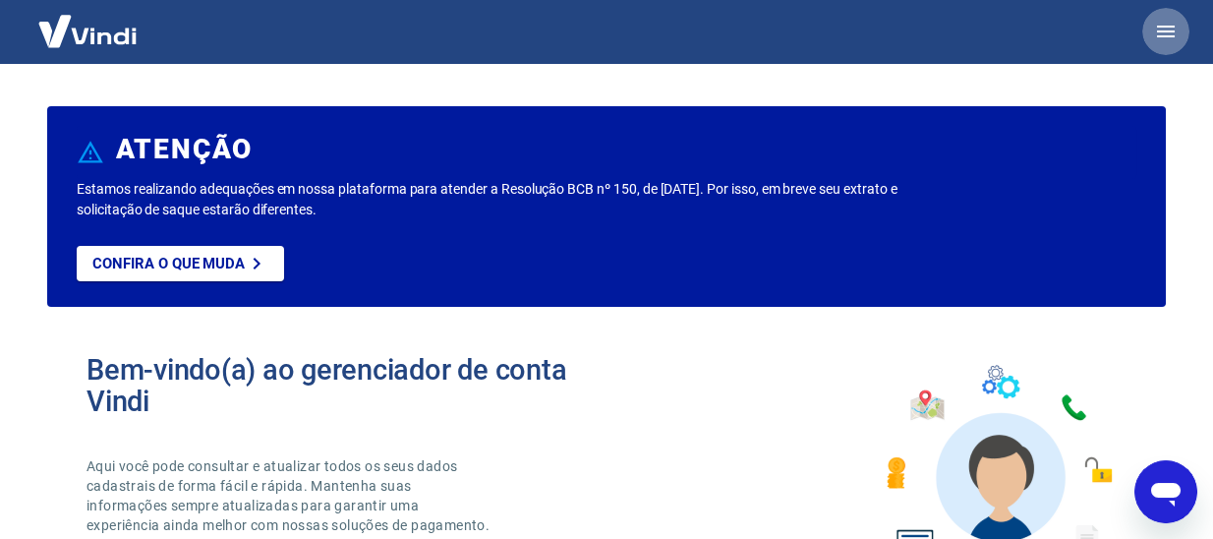
click at [1169, 33] on icon "button" at bounding box center [1166, 32] width 24 height 24
